Goal: Information Seeking & Learning: Check status

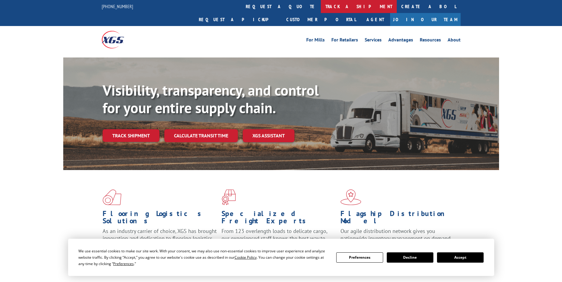
click at [321, 6] on link "track a shipment" at bounding box center [359, 6] width 76 height 13
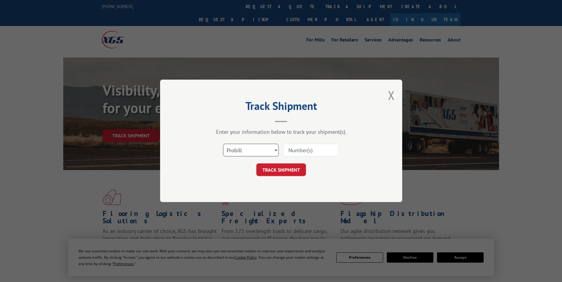
click at [241, 154] on select "Select category... Probill BOL PO" at bounding box center [251, 150] width 56 height 13
select select "po"
click at [223, 144] on select "Select category... Probill BOL PO" at bounding box center [251, 150] width 56 height 13
paste input "98512939"
click at [298, 151] on input "98512939" at bounding box center [311, 150] width 56 height 13
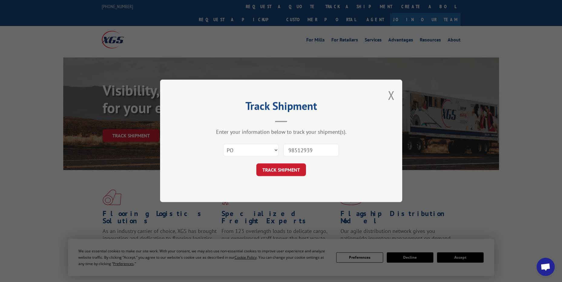
type input "98512939"
click button "TRACK SHIPMENT" at bounding box center [281, 170] width 50 height 13
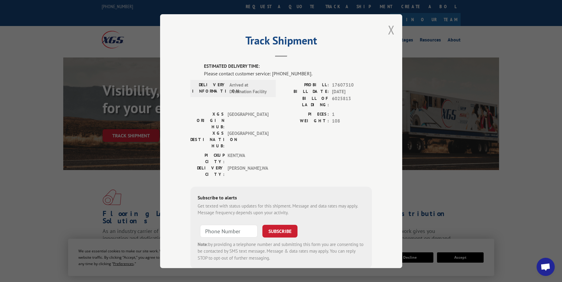
click at [389, 30] on button "Close modal" at bounding box center [391, 30] width 7 height 16
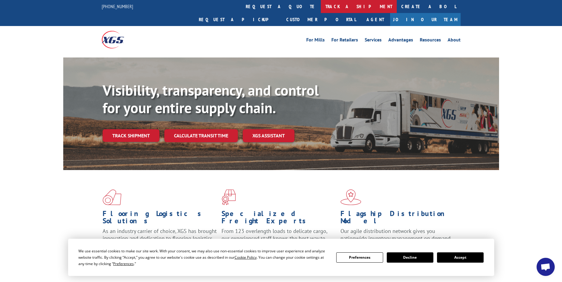
click at [321, 7] on link "track a shipment" at bounding box center [359, 6] width 76 height 13
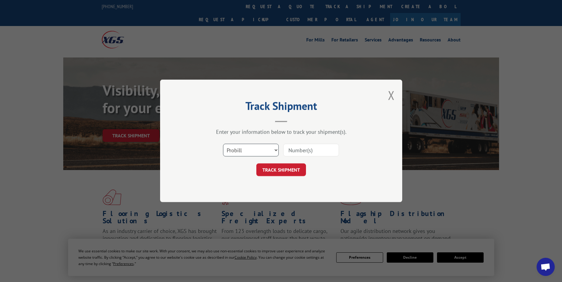
click at [262, 152] on select "Select category... Probill BOL PO" at bounding box center [251, 150] width 56 height 13
select select "po"
click at [223, 144] on select "Select category... Probill BOL PO" at bounding box center [251, 150] width 56 height 13
paste input "41532584"
click at [295, 145] on input "41532584" at bounding box center [311, 150] width 56 height 13
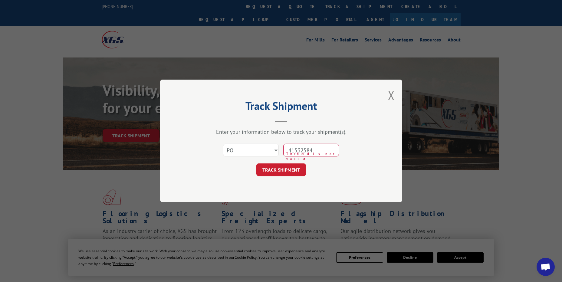
type input "41532584"
click button "TRACK SHIPMENT" at bounding box center [281, 170] width 50 height 13
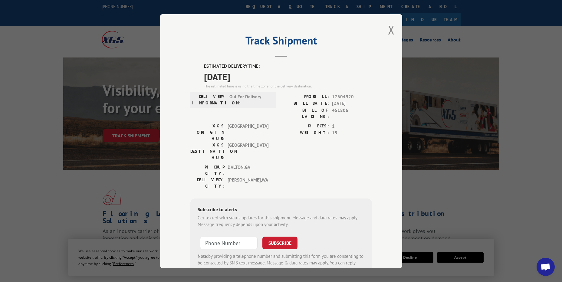
drag, startPoint x: 261, startPoint y: 77, endPoint x: 195, endPoint y: 69, distance: 66.4
click at [195, 69] on div "ESTIMATED DELIVERY TIME: [DATE] The estimated time is using the time zone for t…" at bounding box center [280, 171] width 181 height 217
